Goal: Ask a question: Seek information or help from site administrators or community

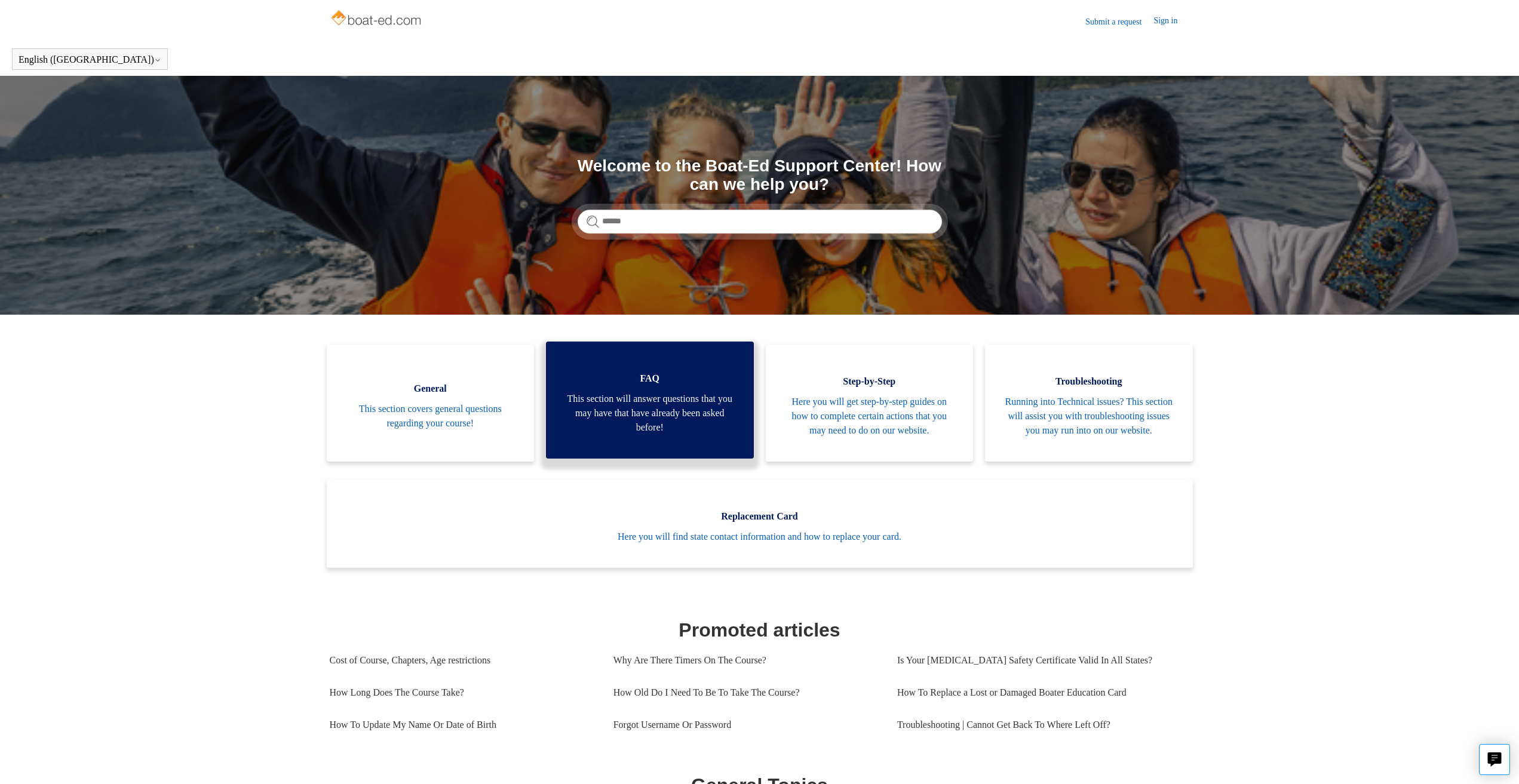
click at [619, 429] on span "This section will answer questions that you may have that have already been ask…" at bounding box center [650, 412] width 172 height 43
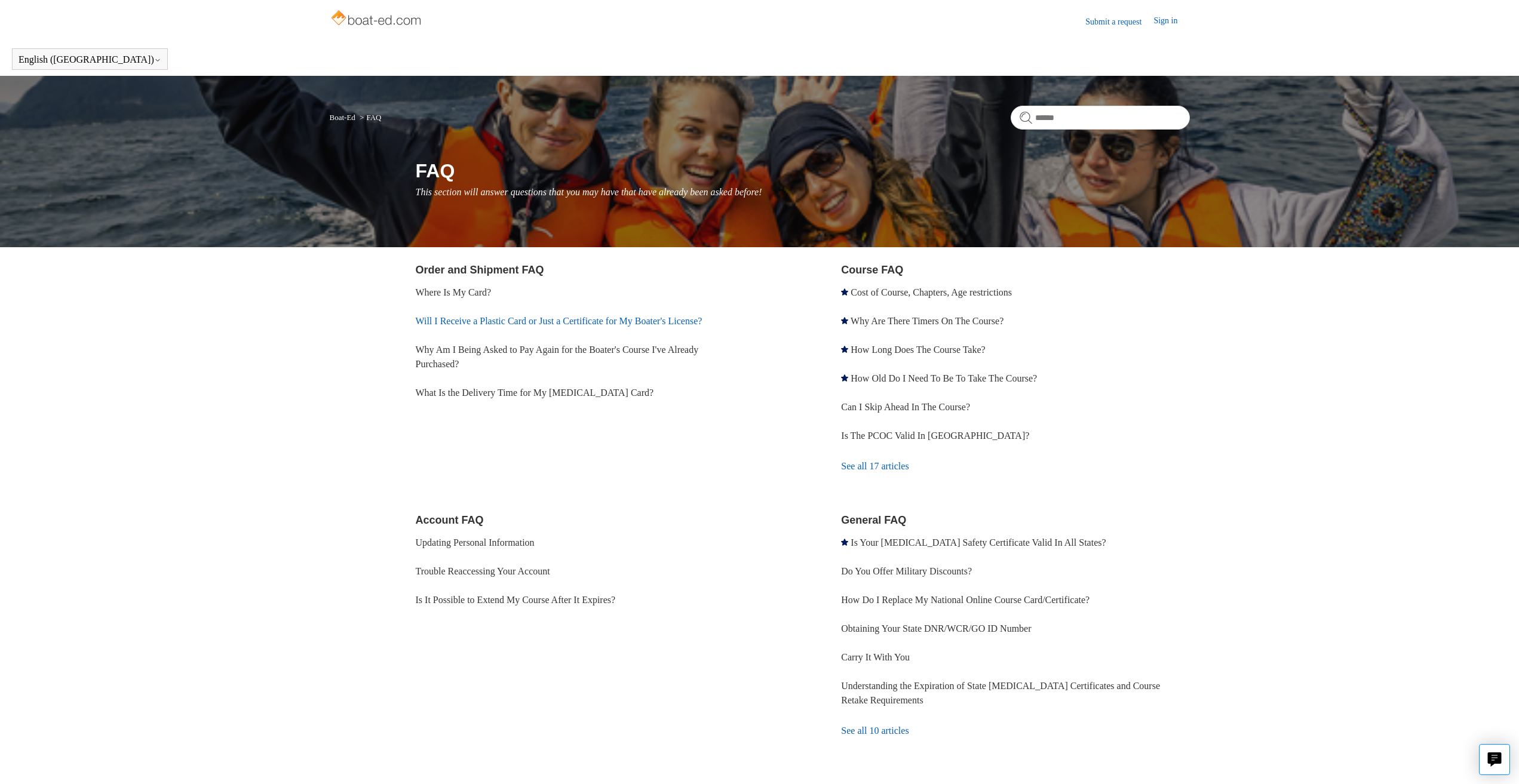
click at [605, 316] on link "Will I Receive a Plastic Card or Just a Certificate for My Boater's License?" at bounding box center [559, 321] width 287 height 10
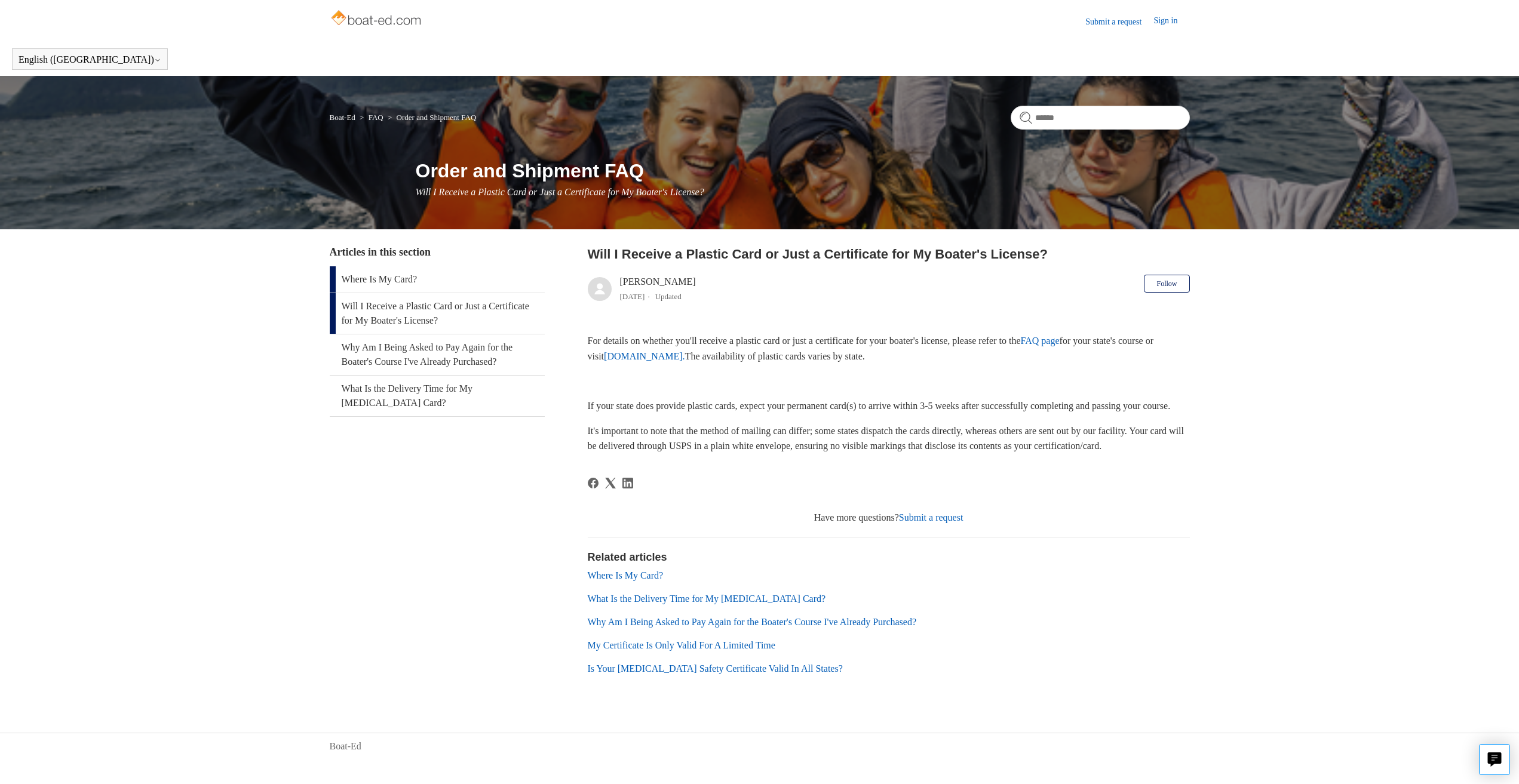
click at [383, 277] on link "Where Is My Card?" at bounding box center [436, 279] width 215 height 26
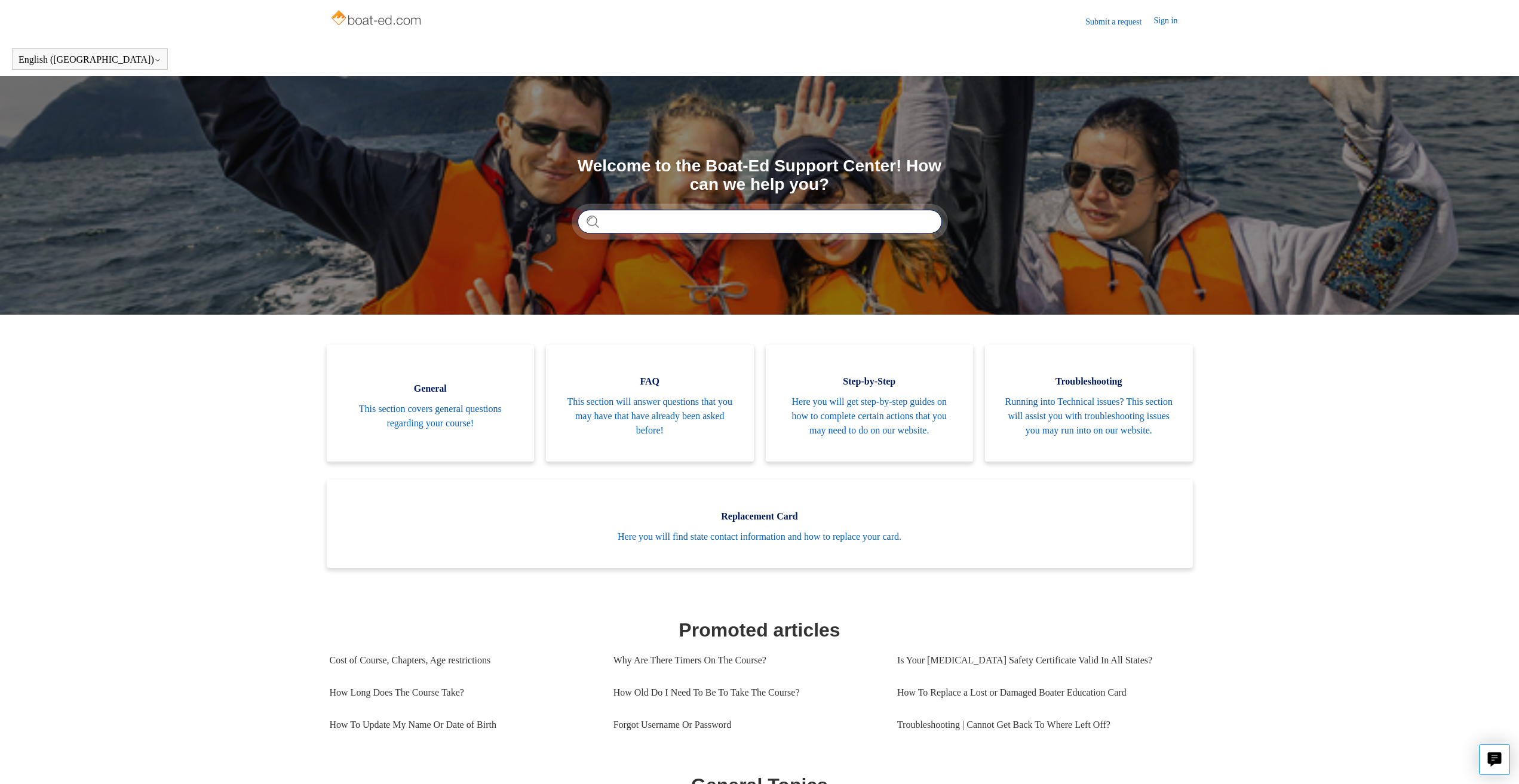
click at [659, 220] on input "Search" at bounding box center [760, 221] width 364 height 24
type input "**********"
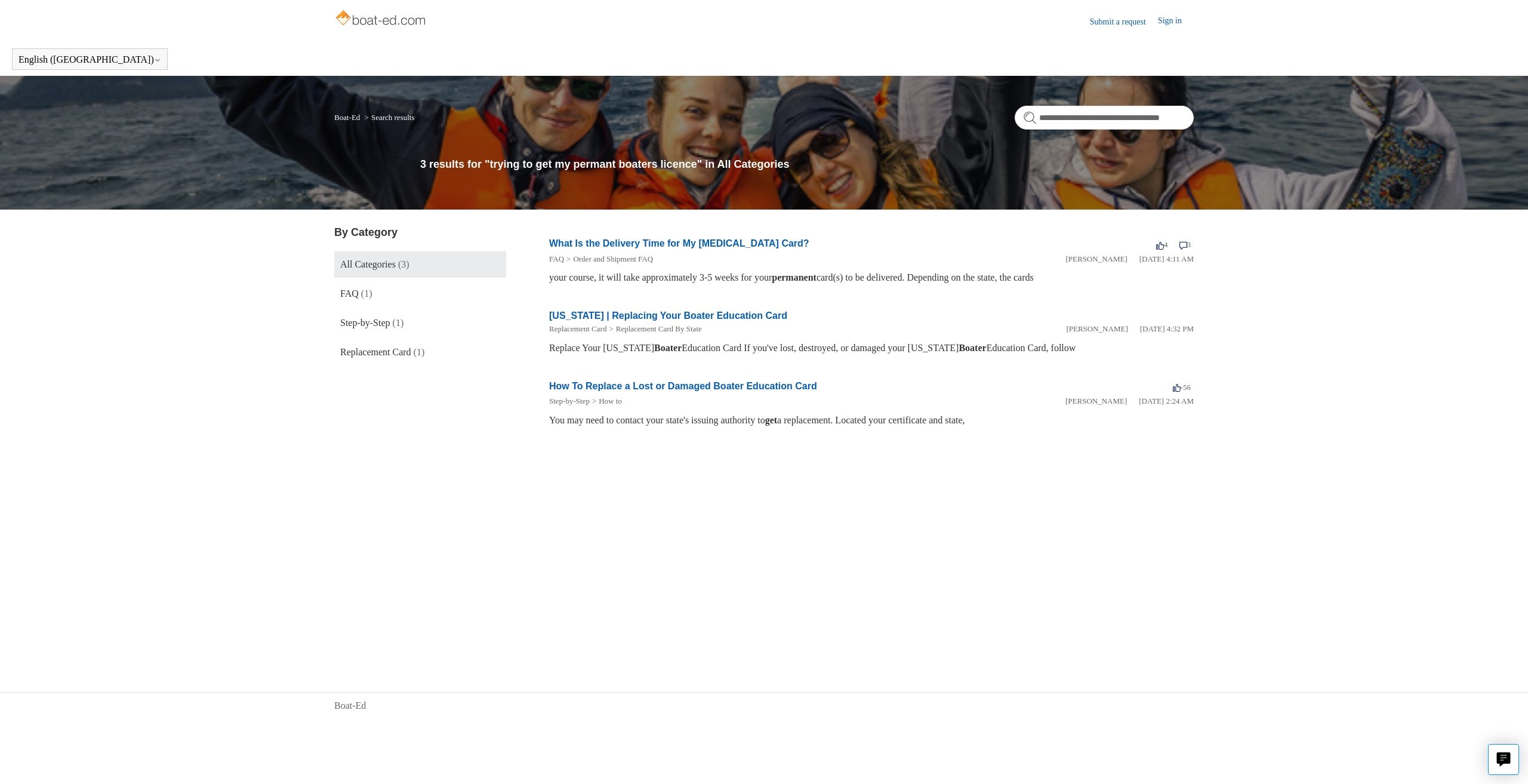
click at [355, 259] on span "All Categories" at bounding box center [368, 264] width 56 height 10
click at [1091, 127] on input "**********" at bounding box center [1104, 117] width 179 height 24
click at [1176, 118] on input "**********" at bounding box center [1104, 117] width 179 height 24
click at [356, 123] on ol "Boat-Ed Search results" at bounding box center [374, 117] width 80 height 15
click at [388, 118] on li "Search results" at bounding box center [389, 117] width 52 height 9
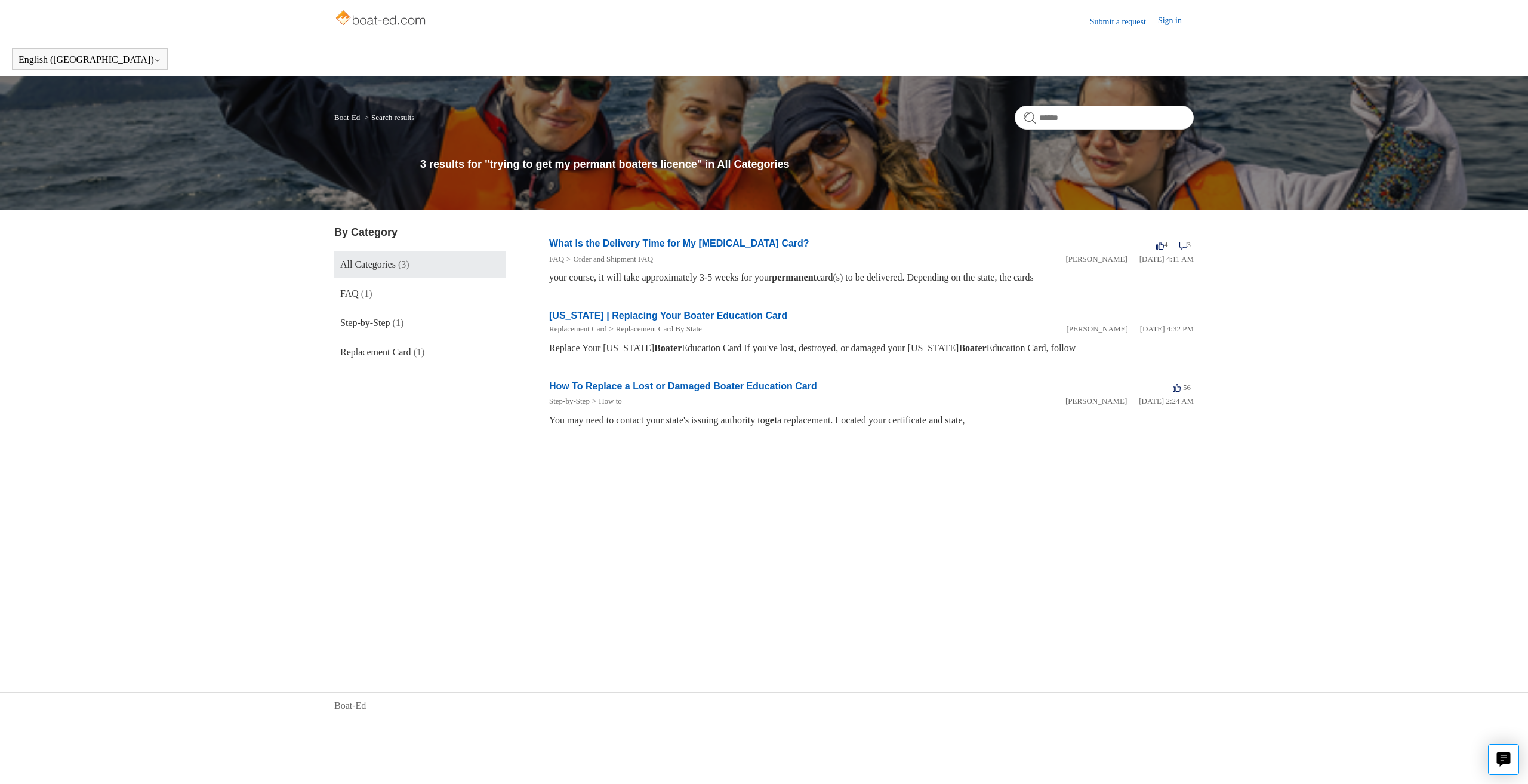
click at [352, 118] on link "Boat-Ed" at bounding box center [346, 117] width 25 height 9
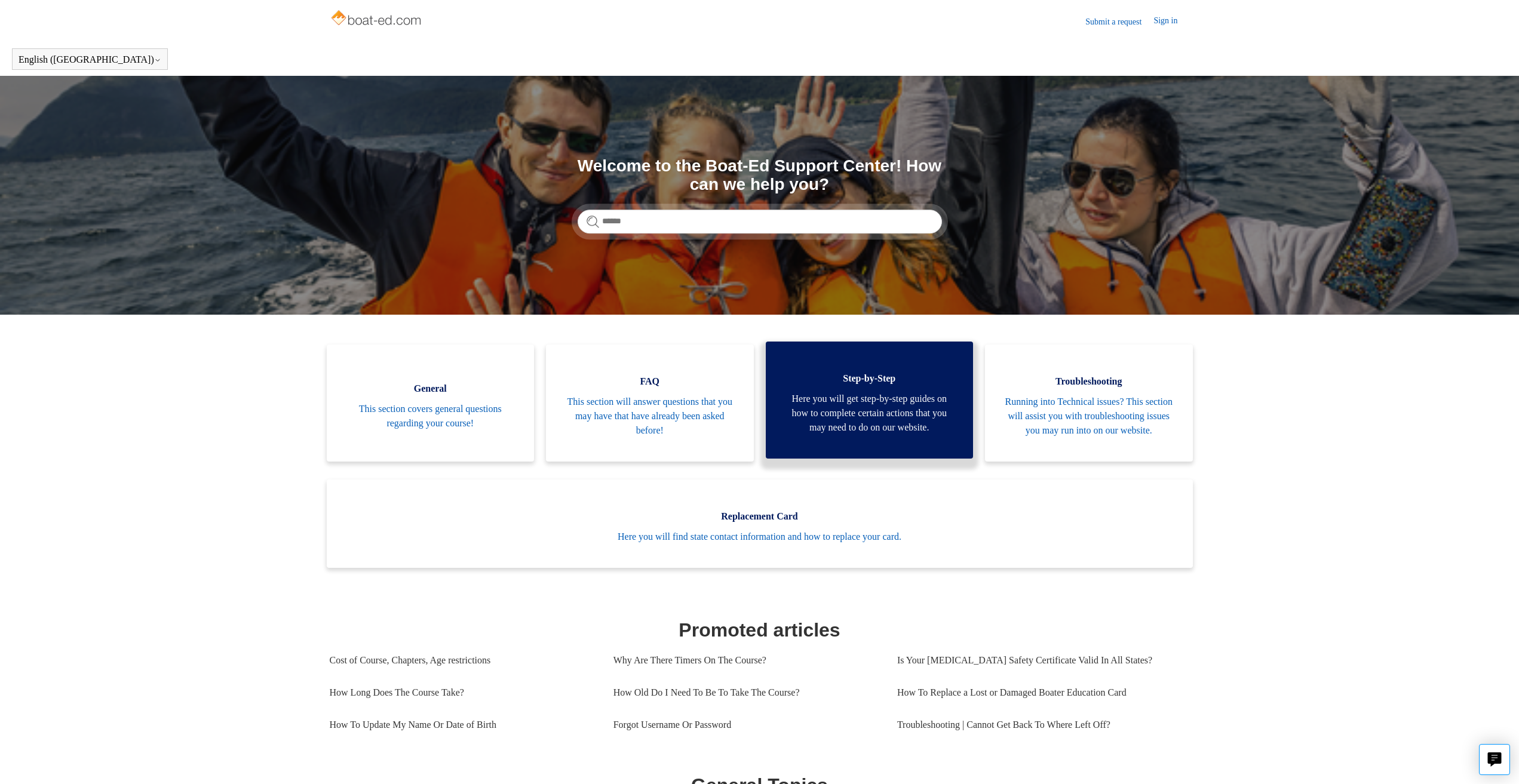
click at [878, 418] on span "Here you will get step-by-step guides on how to complete certain actions that y…" at bounding box center [869, 412] width 172 height 43
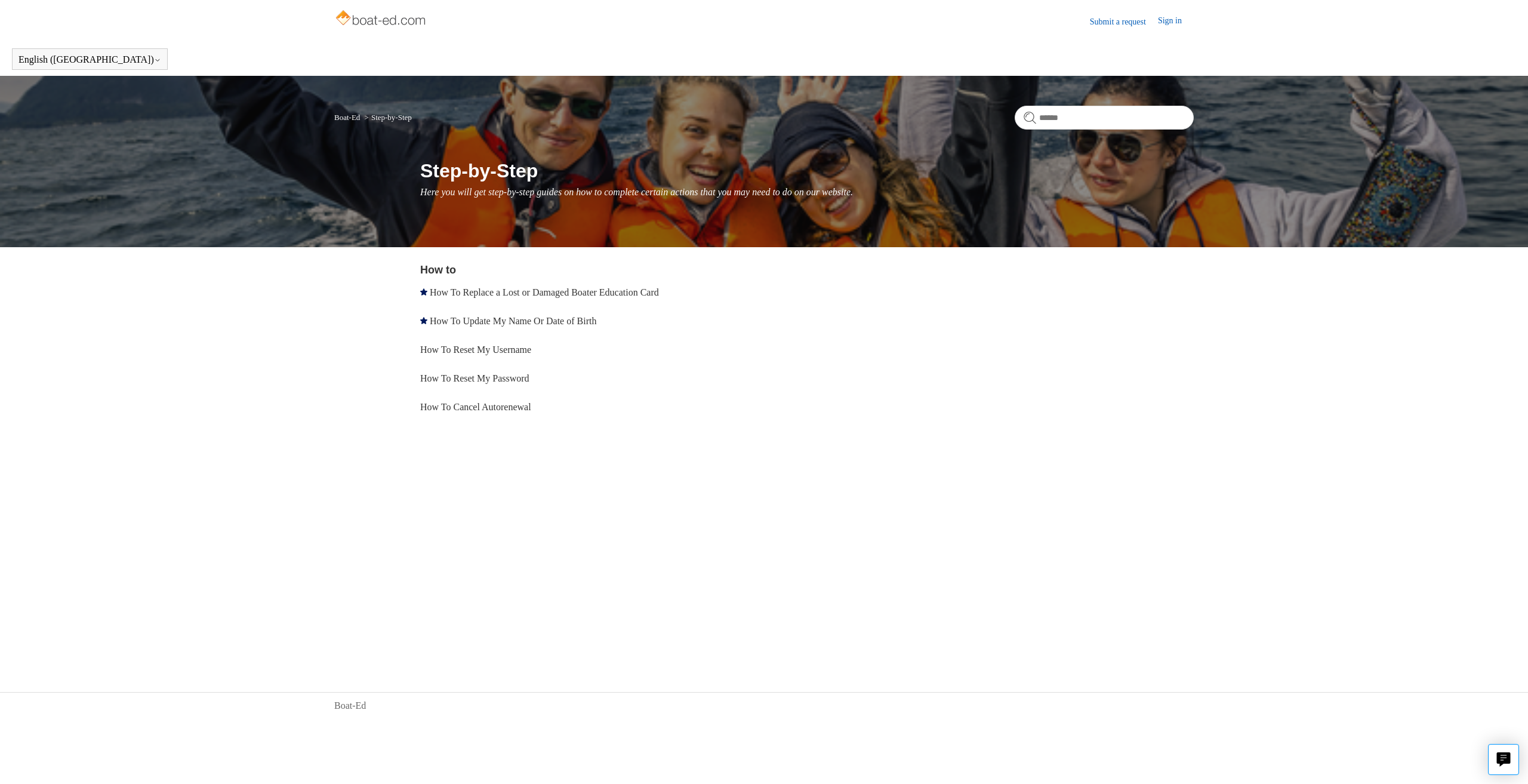
click at [349, 117] on link "Boat-Ed" at bounding box center [346, 117] width 25 height 9
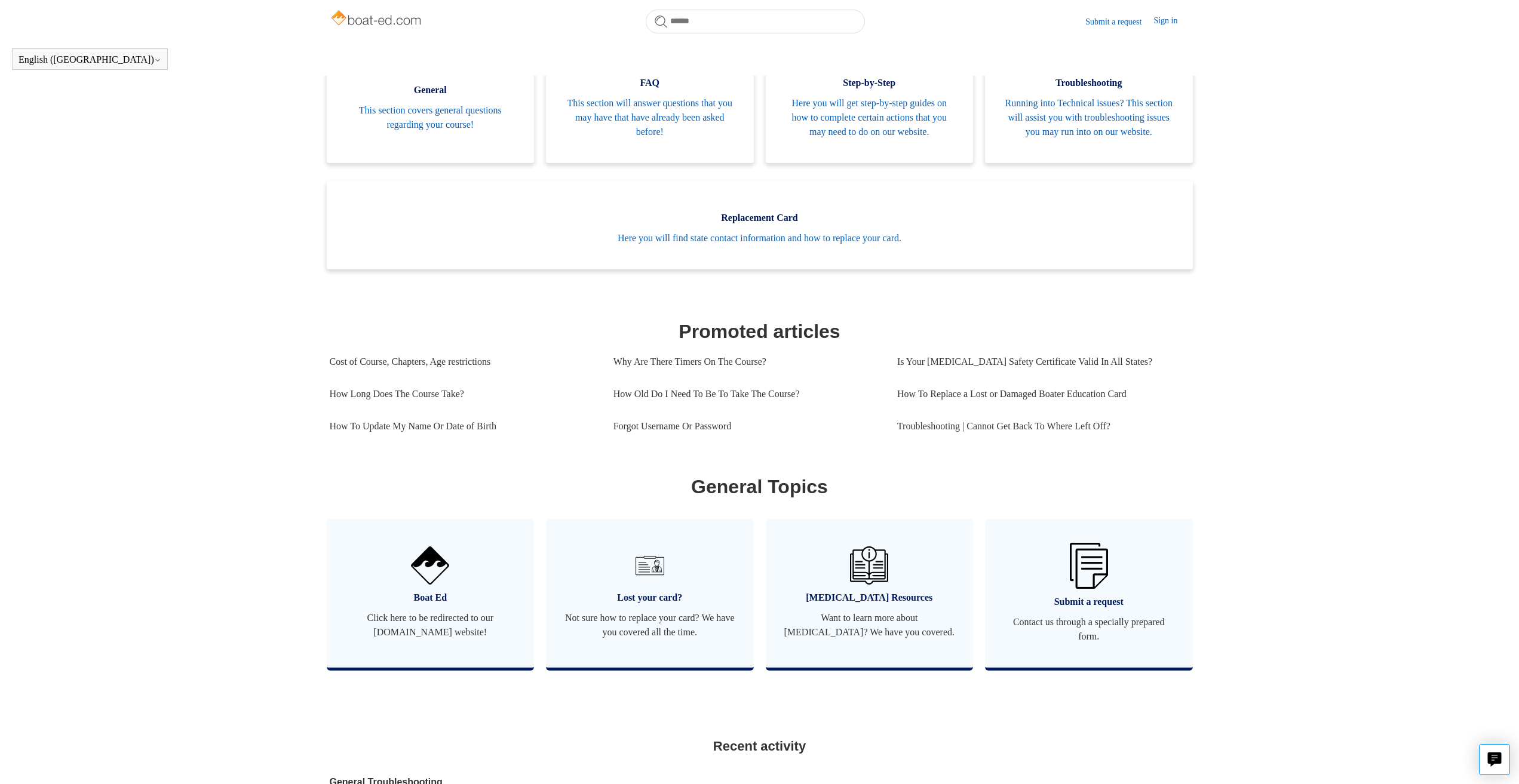
scroll to position [444, 0]
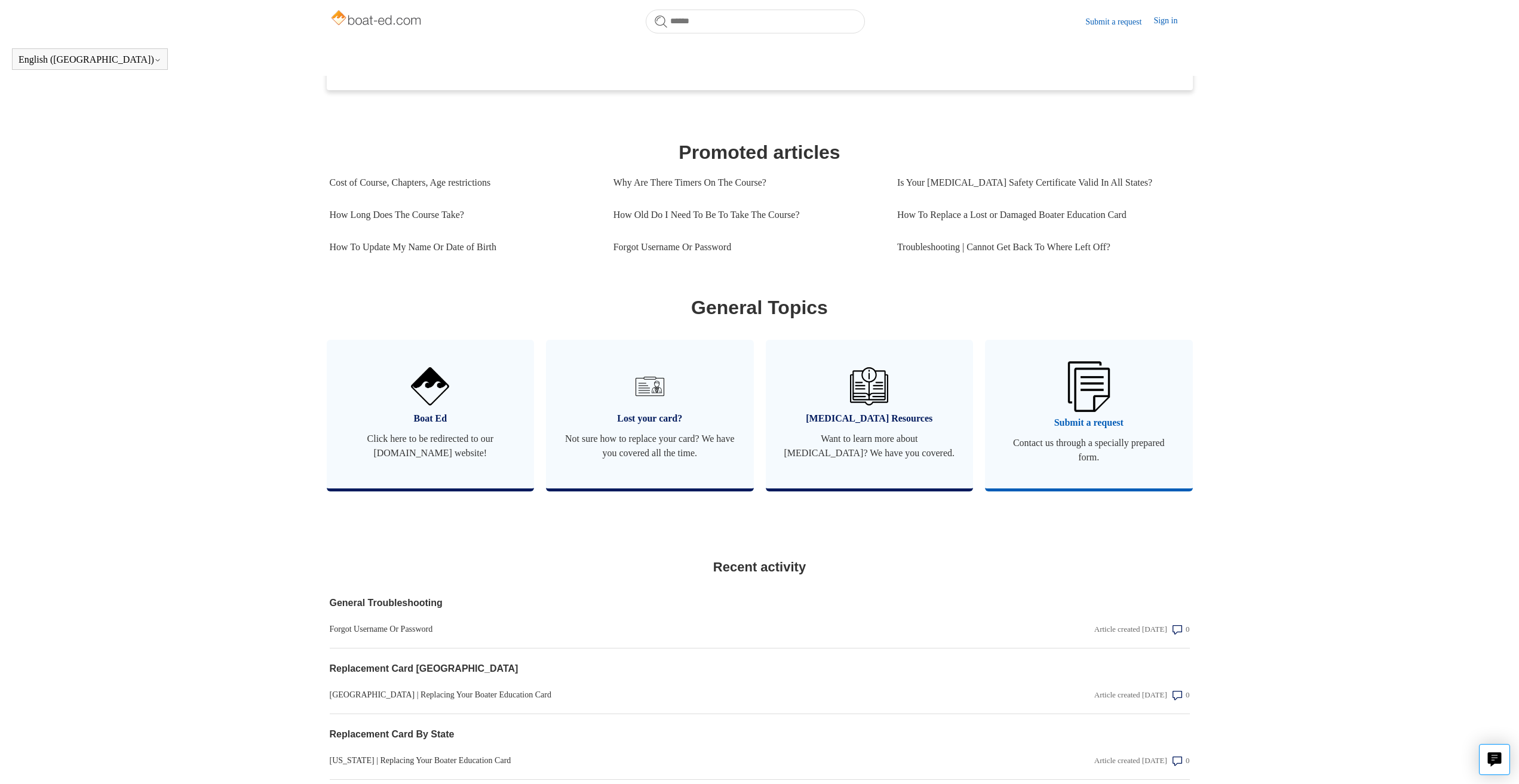
click at [1155, 488] on link "Submit a request Contact us through a specially prepared form." at bounding box center [1088, 414] width 208 height 149
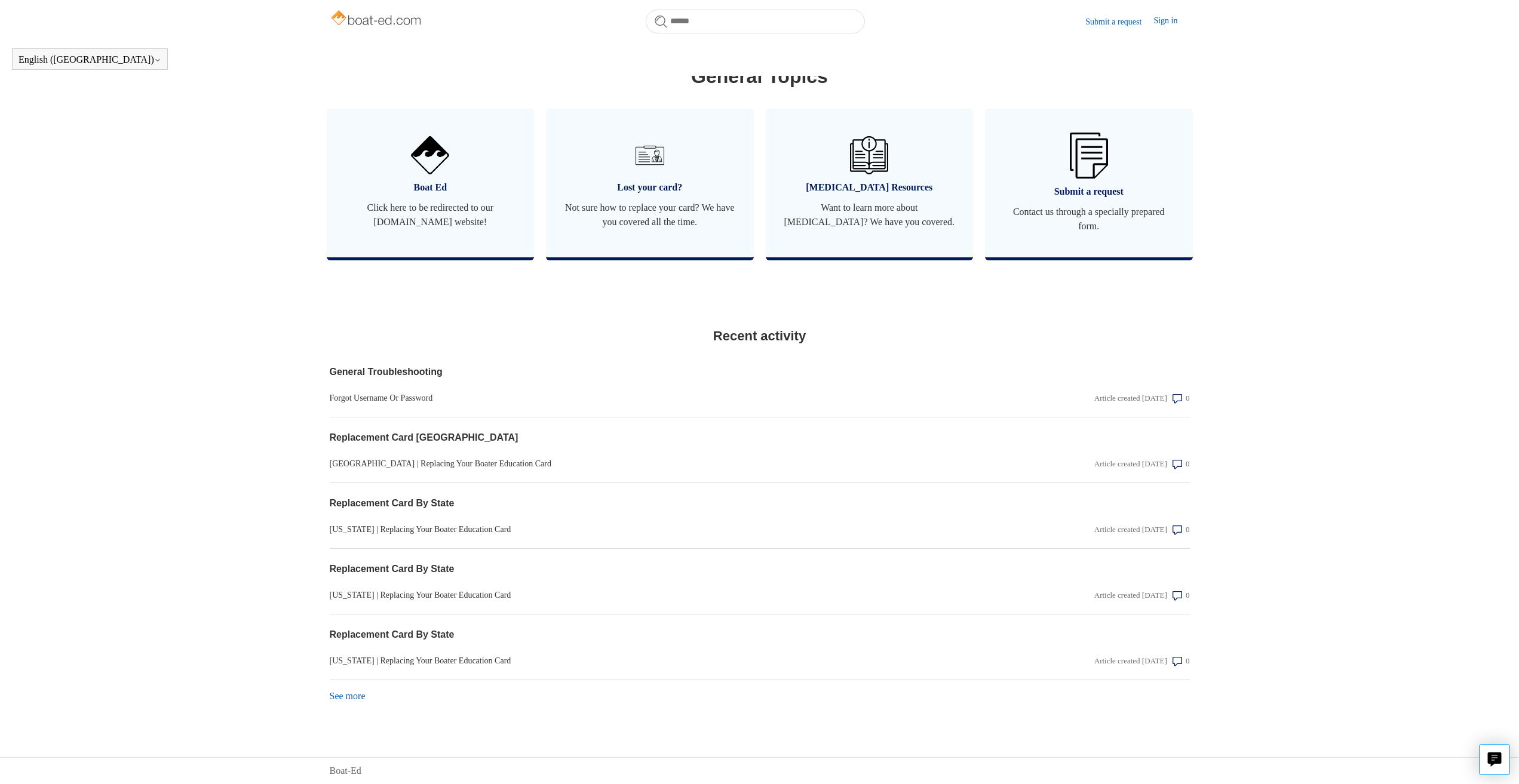
scroll to position [689, 0]
click at [360, 697] on link "See more items from recent activity" at bounding box center [347, 696] width 36 height 10
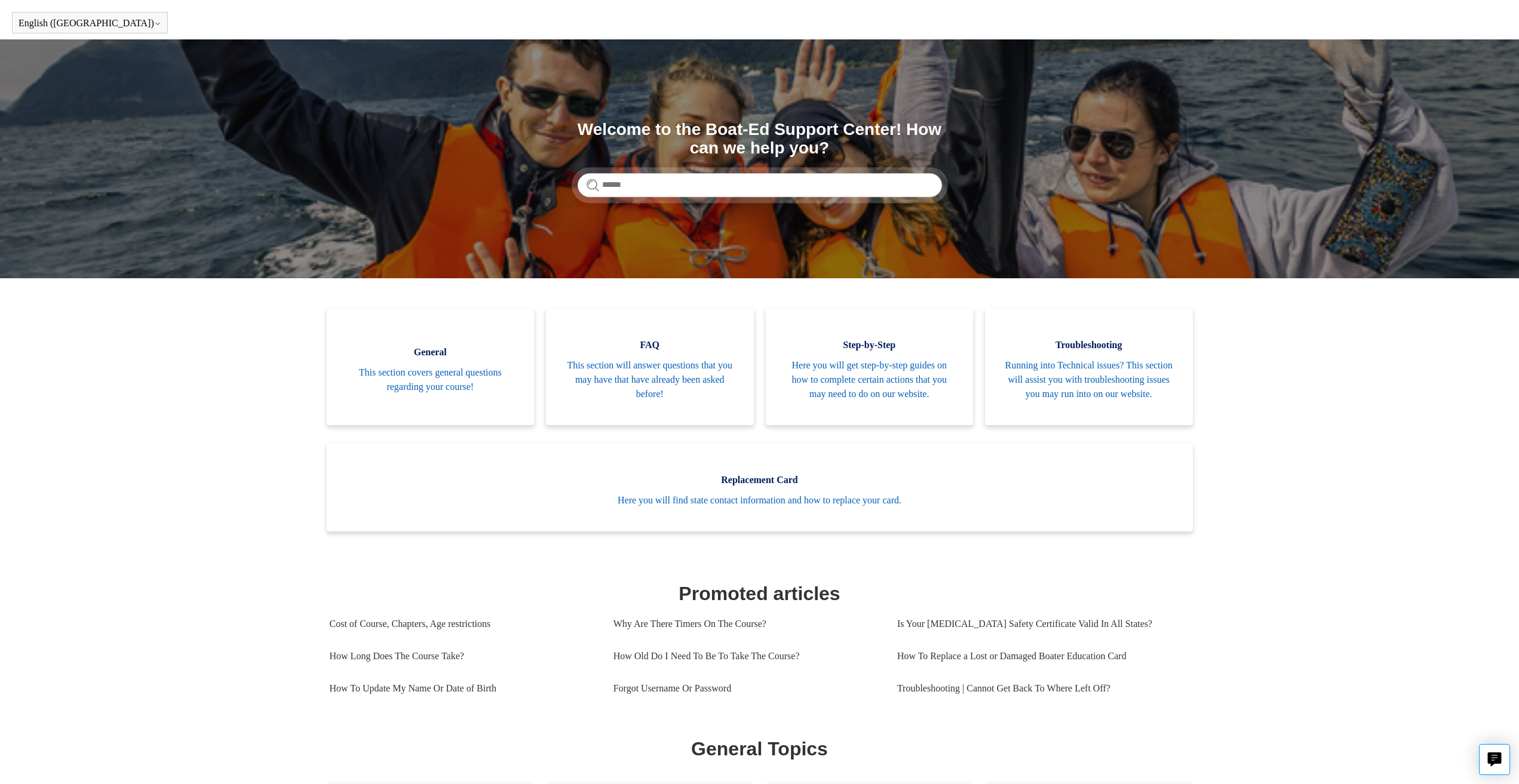
scroll to position [0, 0]
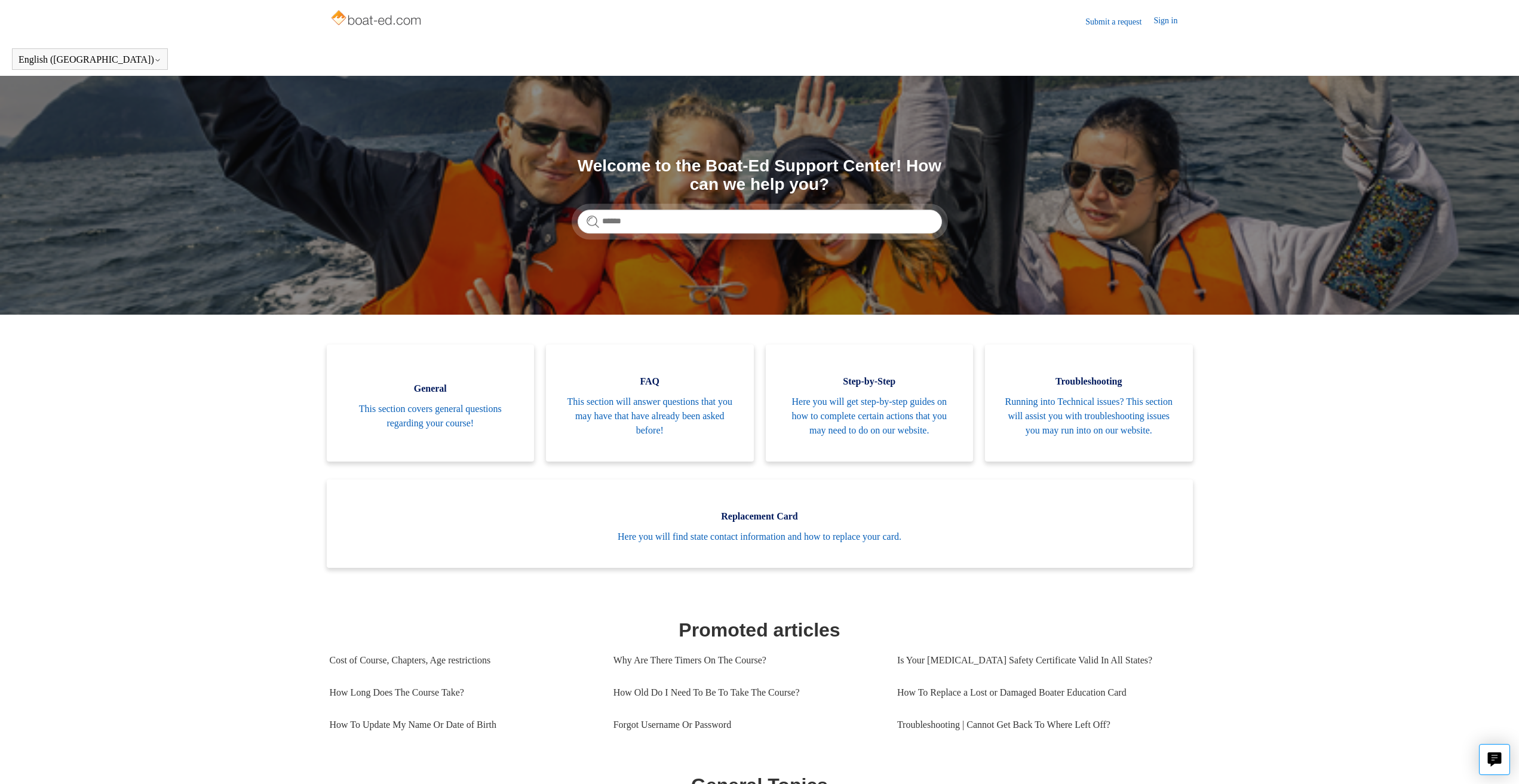
click at [1098, 23] on link "Submit a request" at bounding box center [1119, 21] width 68 height 12
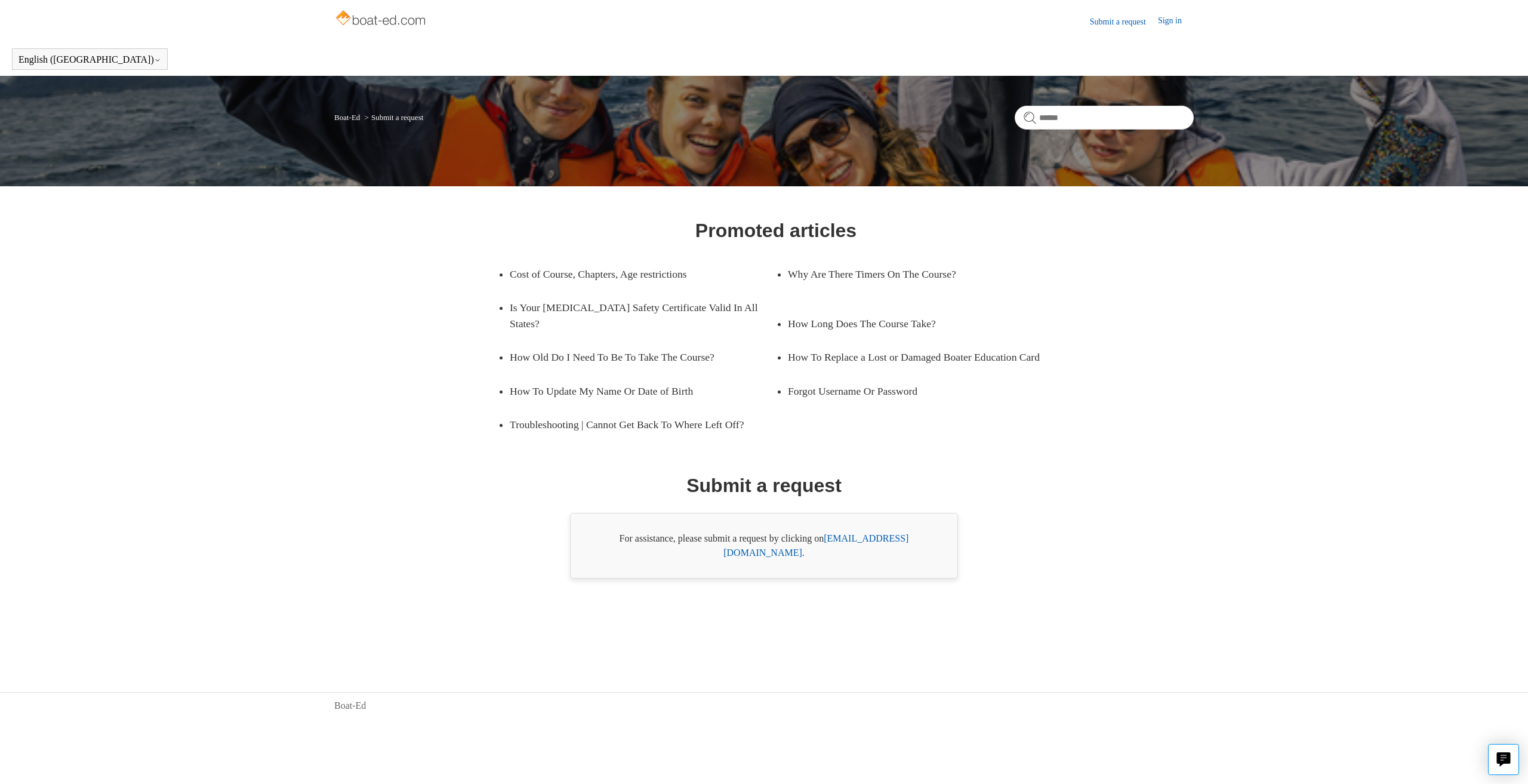
click at [880, 550] on link "[EMAIL_ADDRESS][DOMAIN_NAME]" at bounding box center [816, 546] width 185 height 24
click at [888, 543] on link "[EMAIL_ADDRESS][DOMAIN_NAME]" at bounding box center [816, 546] width 185 height 24
click at [851, 545] on link "[EMAIL_ADDRESS][DOMAIN_NAME]" at bounding box center [816, 546] width 185 height 24
click at [891, 545] on link "[EMAIL_ADDRESS][DOMAIN_NAME]" at bounding box center [816, 546] width 185 height 24
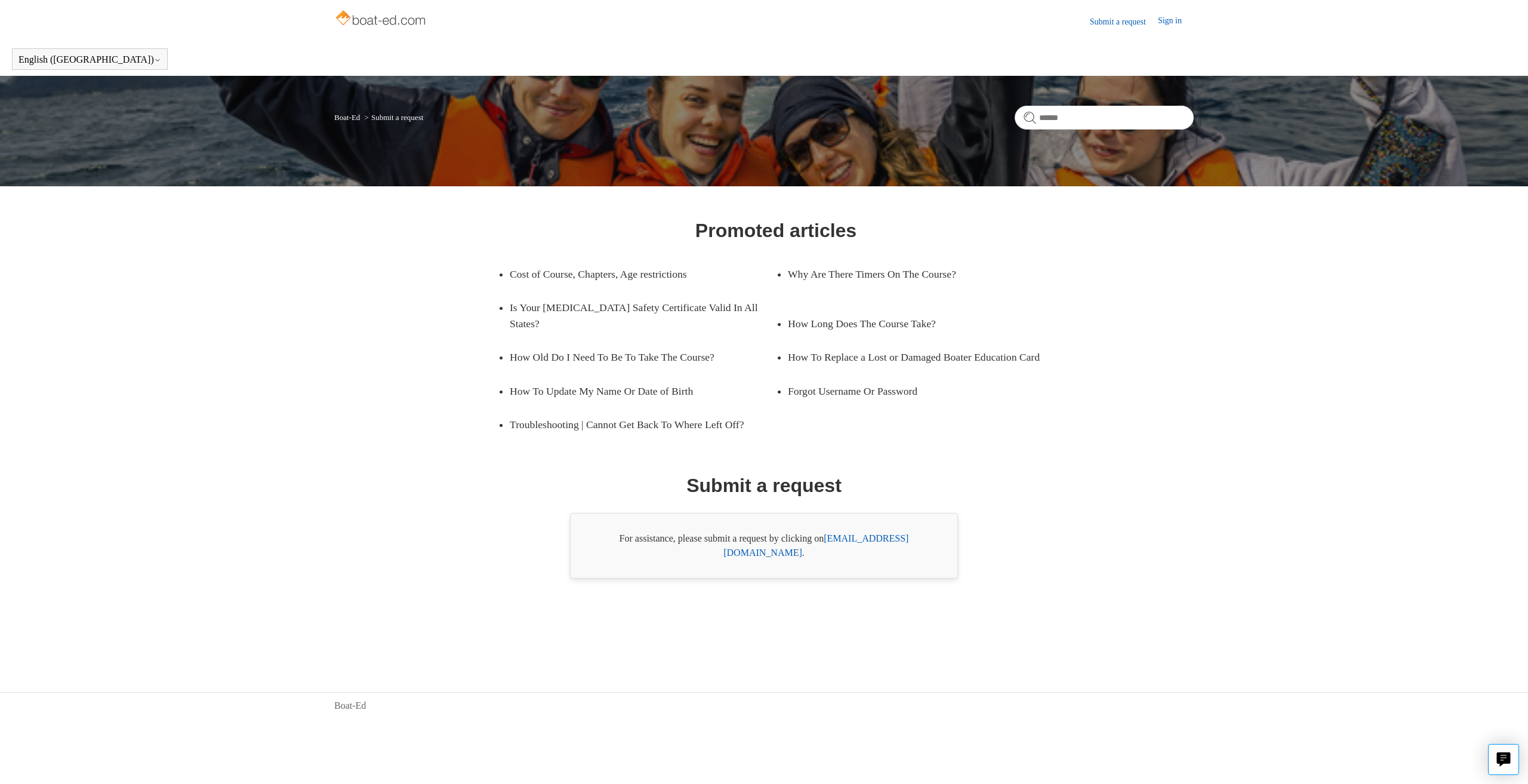
drag, startPoint x: 827, startPoint y: 545, endPoint x: 924, endPoint y: 548, distance: 97.0
click at [924, 548] on div "For assistance, please submit a request by clicking on support@boat-ed.com ." at bounding box center [764, 546] width 388 height 65
copy div "support@boat-ed.com"
click at [896, 548] on link "support@boat-ed.com" at bounding box center [816, 546] width 185 height 24
click at [898, 549] on link "support@boat-ed.com" at bounding box center [816, 546] width 185 height 24
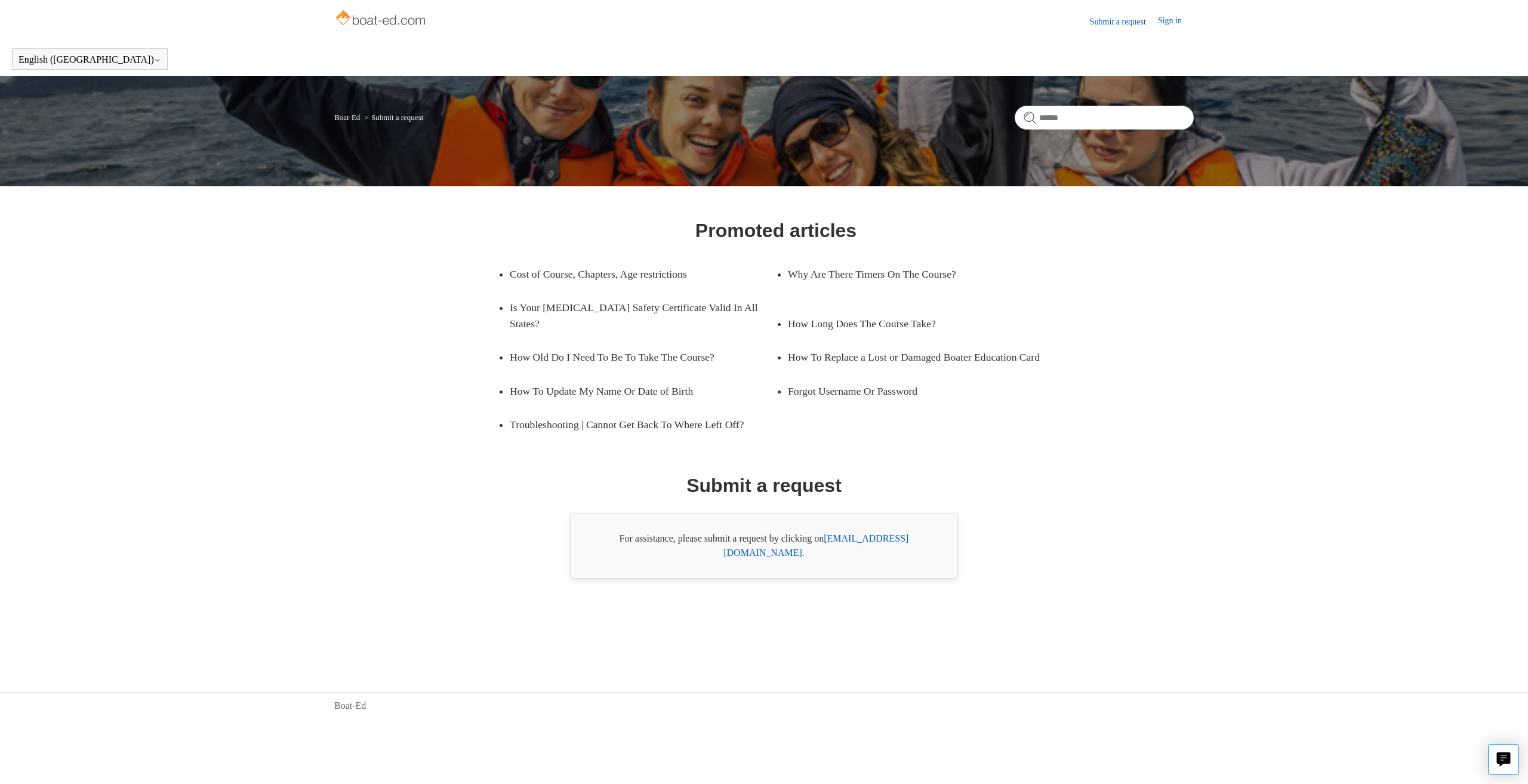
click at [898, 549] on link "support@boat-ed.com" at bounding box center [816, 546] width 185 height 24
click at [845, 542] on link "[EMAIL_ADDRESS][DOMAIN_NAME]" at bounding box center [816, 546] width 185 height 24
click at [1175, 10] on header "Submit a request Sign in" at bounding box center [764, 21] width 860 height 42
click at [1175, 13] on header "Submit a request Sign in" at bounding box center [764, 21] width 860 height 42
click at [1174, 17] on link "Sign in" at bounding box center [1176, 22] width 36 height 15
